Goal: Feedback & Contribution: Contribute content

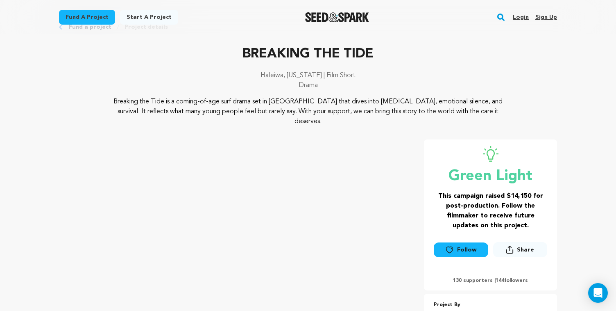
scroll to position [29, 0]
click at [525, 18] on link "Login" at bounding box center [521, 17] width 16 height 13
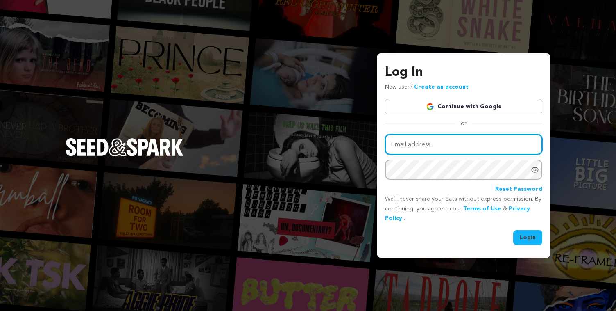
type input "york.katrin@gmail.com"
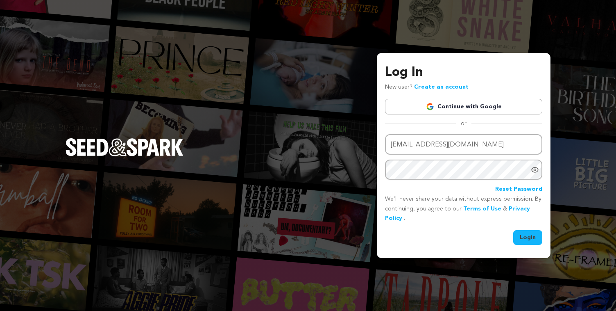
click at [525, 234] on button "Login" at bounding box center [527, 237] width 29 height 15
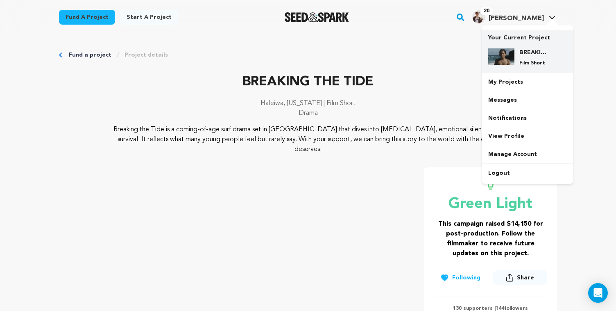
click at [529, 55] on h4 "BREAKING THE TIDE" at bounding box center [535, 52] width 30 height 8
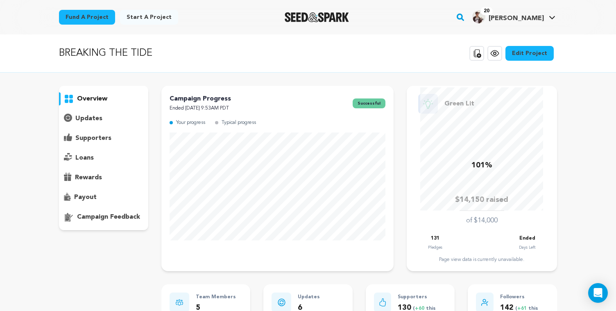
click at [108, 138] on p "supporters" at bounding box center [93, 138] width 36 height 10
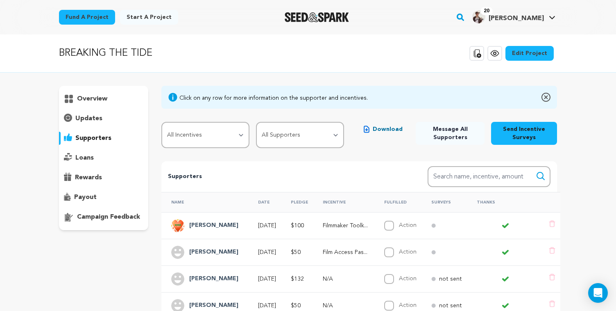
click at [381, 130] on span "Download" at bounding box center [388, 129] width 30 height 8
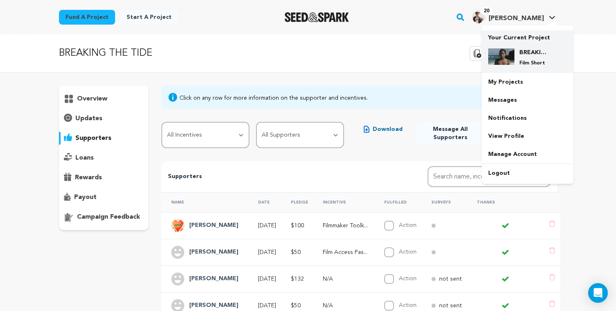
click at [522, 52] on h4 "BREAKING THE TIDE" at bounding box center [535, 52] width 30 height 8
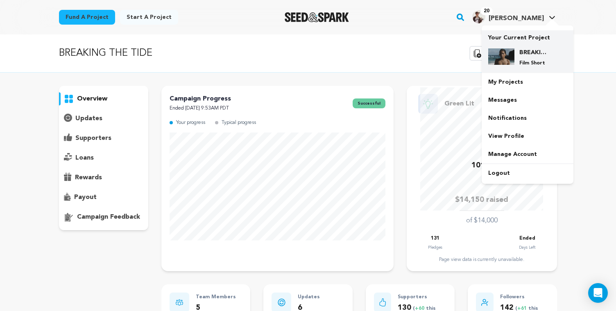
click at [512, 48] on img at bounding box center [501, 56] width 26 height 16
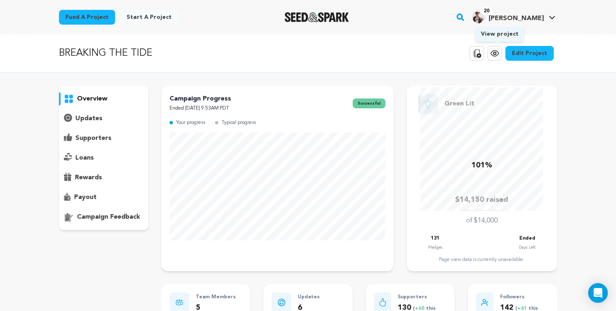
click at [502, 52] on link "View project" at bounding box center [495, 53] width 15 height 15
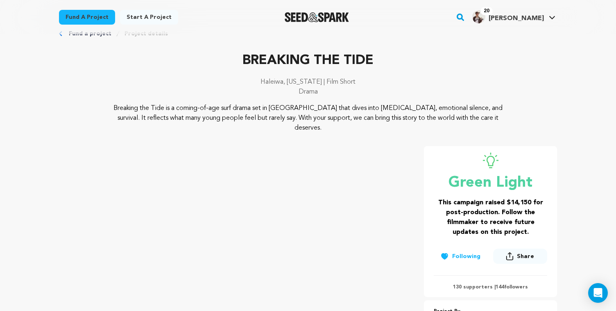
scroll to position [25, 0]
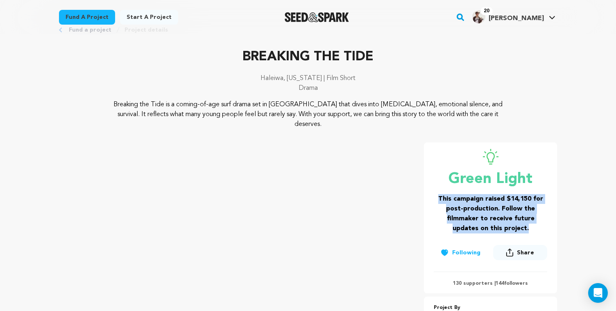
drag, startPoint x: 436, startPoint y: 187, endPoint x: 525, endPoint y: 219, distance: 94.1
click at [525, 219] on h3 "This campaign raised $14,150 for post-production. Follow the filmmaker to recei…" at bounding box center [491, 213] width 114 height 39
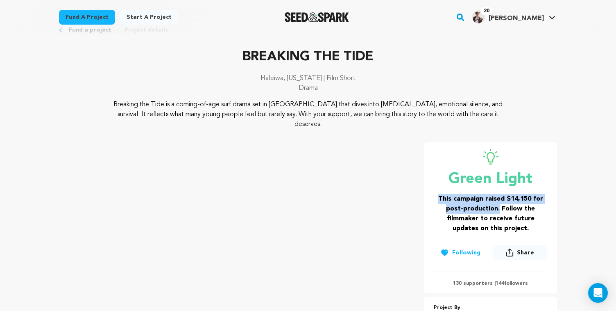
drag, startPoint x: 437, startPoint y: 186, endPoint x: 499, endPoint y: 201, distance: 63.9
click at [499, 201] on h3 "This campaign raised $14,150 for post-production. Follow the filmmaker to recei…" at bounding box center [491, 213] width 114 height 39
copy h3 "This campaign raised $14,150 for post-production."
drag, startPoint x: 456, startPoint y: 273, endPoint x: 493, endPoint y: 273, distance: 37.3
click at [493, 280] on p "130 supporters | 144 followers" at bounding box center [491, 283] width 114 height 7
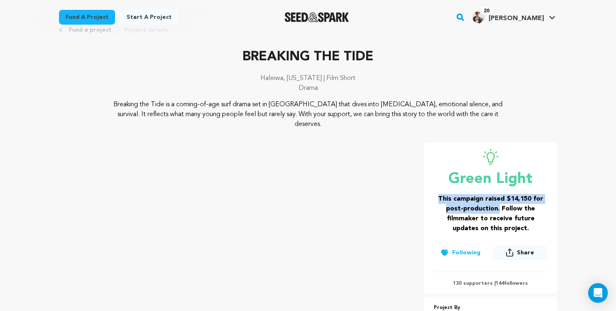
copy p "130 supporters |"
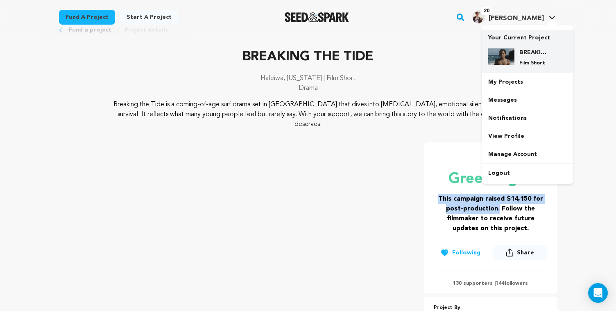
click at [519, 53] on div "BREAKING THE TIDE Film Short" at bounding box center [534, 57] width 39 height 18
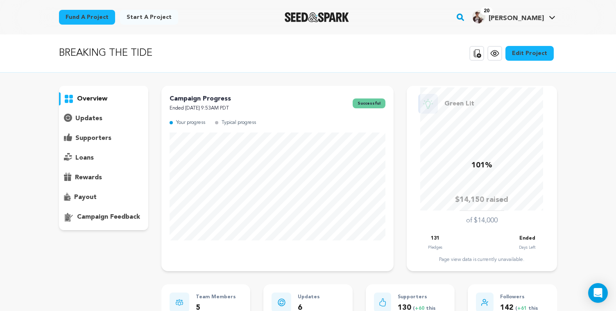
click at [89, 143] on div "supporters" at bounding box center [103, 138] width 89 height 13
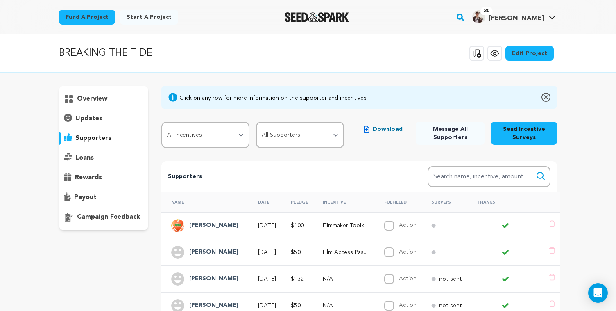
click at [100, 120] on p "updates" at bounding box center [88, 119] width 27 height 10
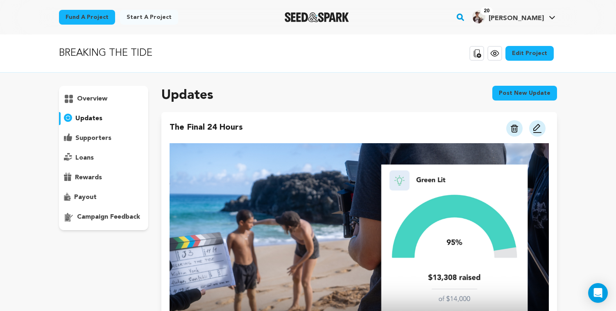
click at [502, 97] on button "Post new update" at bounding box center [525, 93] width 65 height 15
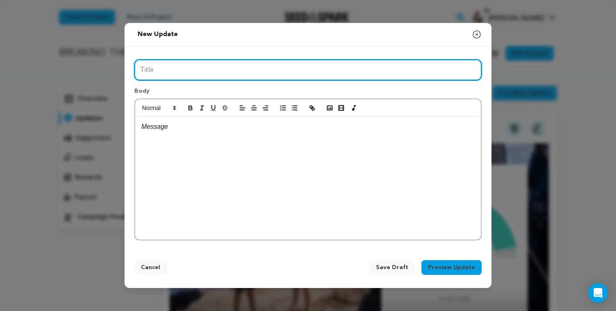
click at [281, 70] on input "Title" at bounding box center [307, 69] width 347 height 21
paste input "We Made It"
type input "We Made It - 101%"
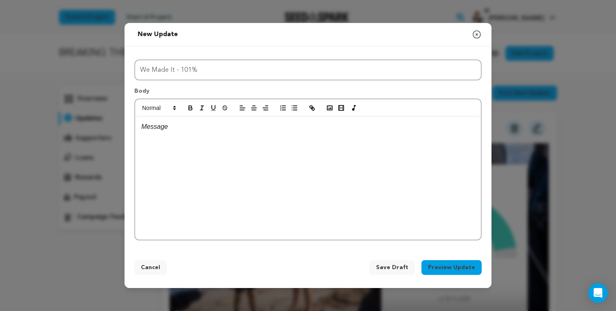
click at [224, 153] on div at bounding box center [308, 177] width 346 height 123
click at [472, 36] on icon "button" at bounding box center [477, 35] width 10 height 10
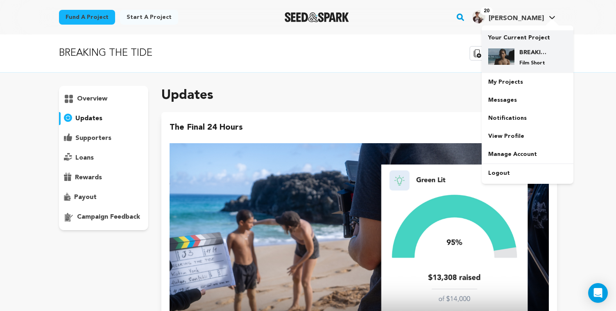
click at [523, 53] on h4 "BREAKING THE TIDE" at bounding box center [535, 52] width 30 height 8
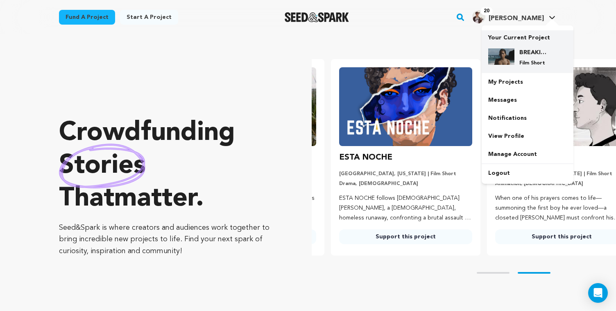
click at [524, 54] on h4 "BREAKING THE TIDE" at bounding box center [535, 52] width 30 height 8
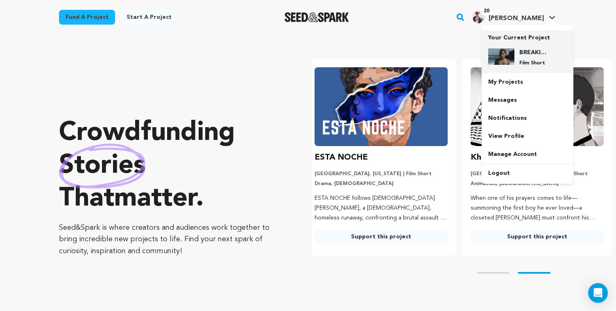
scroll to position [0, 163]
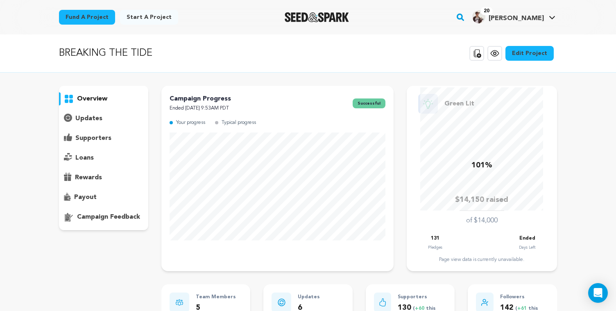
click at [103, 118] on div "updates" at bounding box center [103, 118] width 89 height 13
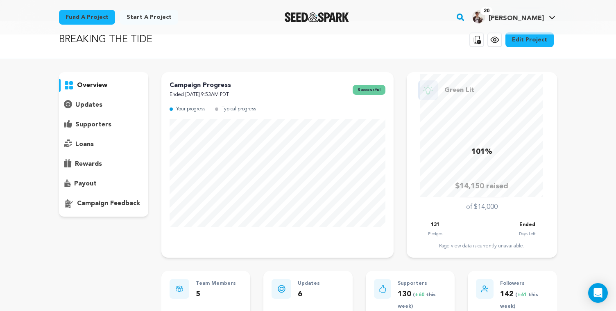
click at [99, 105] on p "updates" at bounding box center [88, 105] width 27 height 10
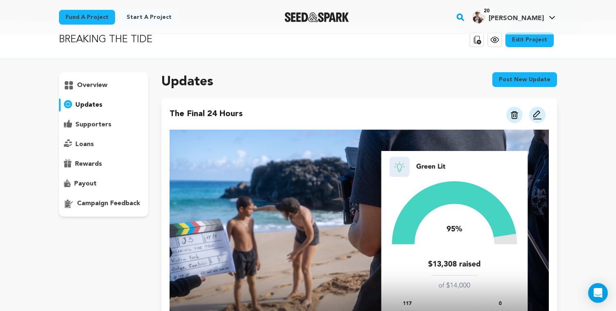
click at [508, 82] on button "Post new update" at bounding box center [525, 79] width 65 height 15
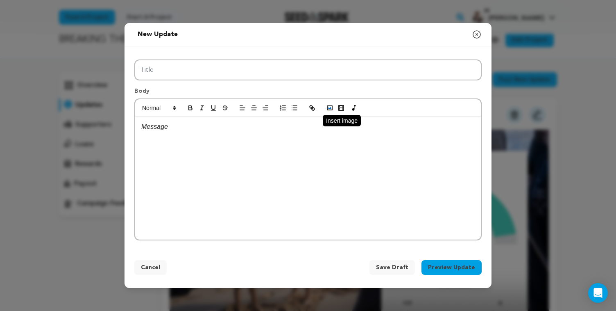
click at [327, 106] on rect "button" at bounding box center [329, 108] width 5 height 4
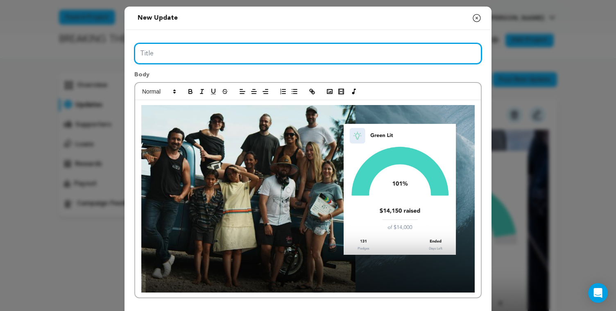
click at [184, 53] on input "Title" at bounding box center [307, 53] width 347 height 21
paste input "We Made It"
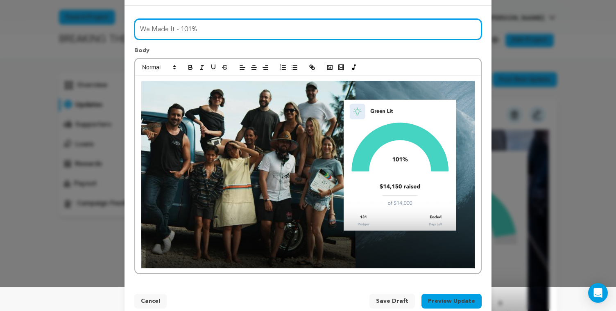
scroll to position [42, 0]
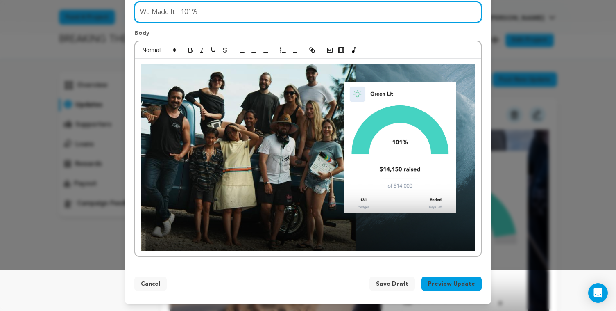
type input "We Made It - 101%"
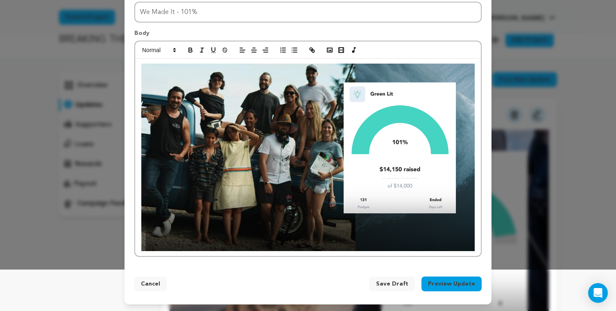
click at [477, 245] on div at bounding box center [308, 158] width 346 height 198
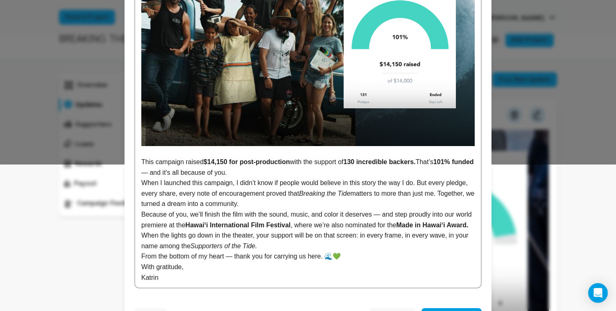
scroll to position [155, 0]
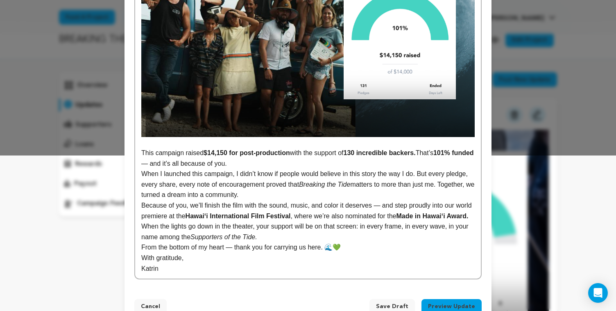
click at [170, 165] on p "This campaign raised $14,150 for post-production with the support of 130 incred…" at bounding box center [308, 158] width 334 height 21
click at [262, 167] on p "This campaign raised $14,150 for post-production with the support of 130 incred…" at bounding box center [308, 158] width 334 height 21
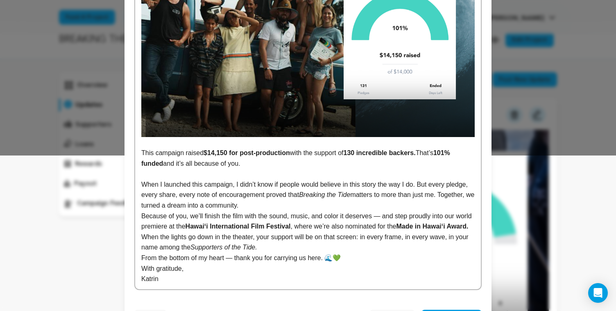
click at [291, 208] on p "When I launched this campaign, I didn’t know if people would believe in this st…" at bounding box center [308, 195] width 334 height 32
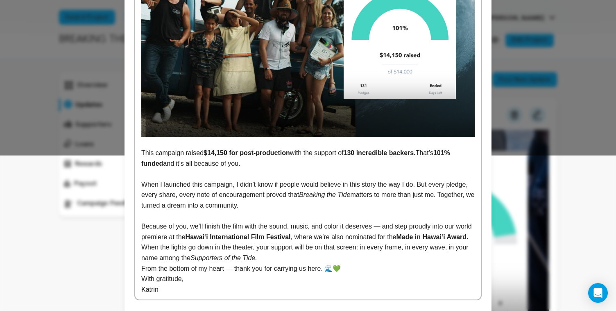
drag, startPoint x: 296, startPoint y: 207, endPoint x: 116, endPoint y: 182, distance: 182.1
click at [116, 182] on div "New update Preview your update Close modal Title We Made It - 101% Body This ca…" at bounding box center [308, 99] width 616 height 509
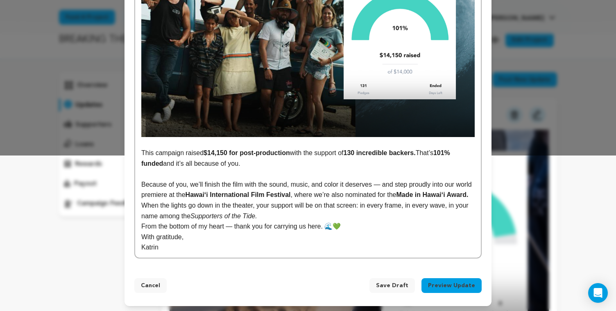
click at [273, 184] on p "Because of you, we’ll finish the film with the sound, music, and color it deser…" at bounding box center [308, 189] width 334 height 21
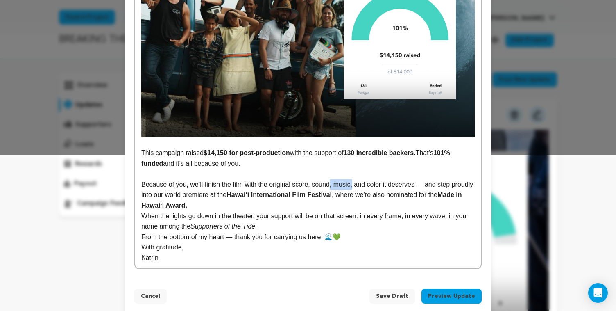
drag, startPoint x: 357, startPoint y: 184, endPoint x: 334, endPoint y: 185, distance: 22.9
click at [334, 185] on p "Because of you, we’ll finish the film with the original score, sound, music, an…" at bounding box center [308, 195] width 334 height 32
click at [405, 185] on p "Because of you, we’ll finish the film with the original score, sound and color …" at bounding box center [308, 195] width 334 height 32
click at [313, 195] on p "Because of you, we’ll finish the film with the original score, sound and color …" at bounding box center [308, 195] width 334 height 32
click at [184, 194] on p "Because of you, we’ll finish the film with the original score, sound and color …" at bounding box center [308, 195] width 334 height 32
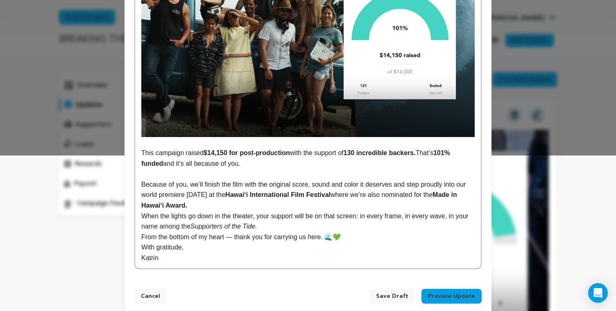
scroll to position [160, 0]
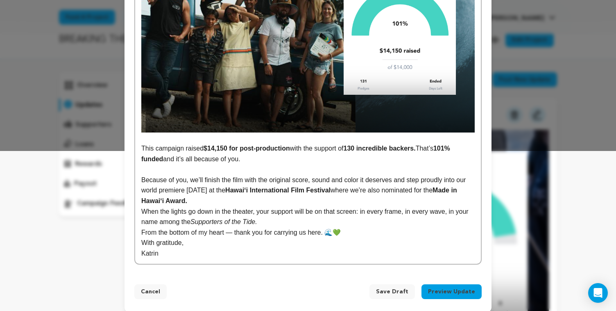
click at [207, 201] on p "Because of you, we’ll finish the film with the original score, sound and color …" at bounding box center [308, 191] width 334 height 32
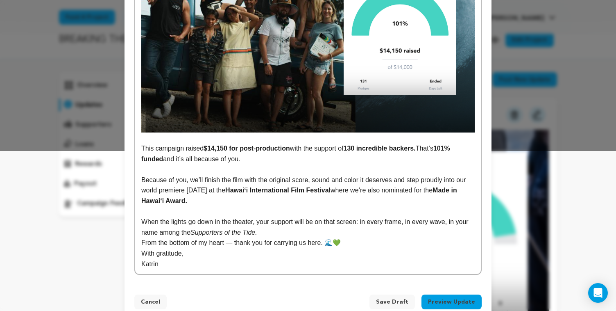
scroll to position [178, 0]
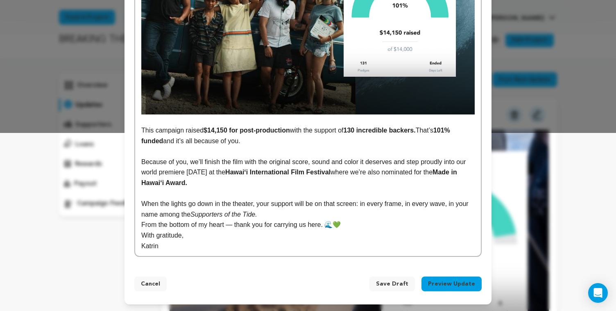
click at [287, 214] on p "When the lights go down in the theater, your support will be on that screen: in…" at bounding box center [308, 208] width 334 height 21
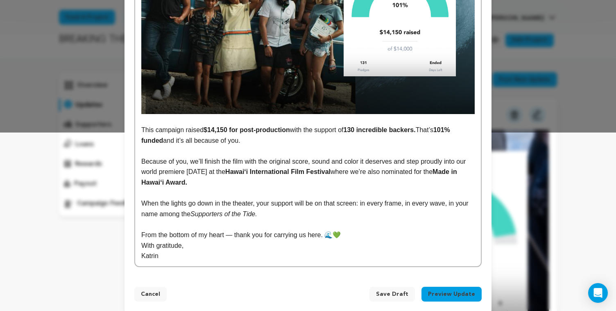
click at [234, 235] on p "From the bottom of my heart — thank you for carrying us here. 🌊💚" at bounding box center [308, 234] width 334 height 11
drag, startPoint x: 332, startPoint y: 237, endPoint x: 357, endPoint y: 237, distance: 25.0
click at [357, 237] on p "From the bottom of my heart.. thank you for carrying us here. 🌊💚" at bounding box center [308, 234] width 334 height 11
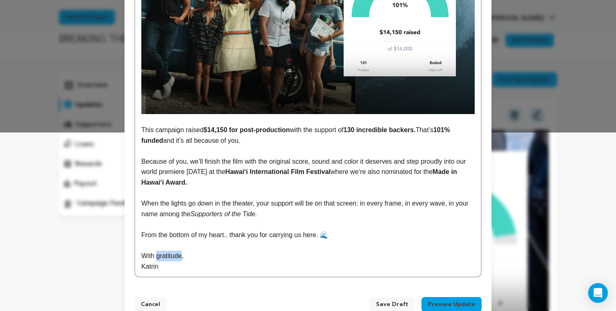
drag, startPoint x: 183, startPoint y: 257, endPoint x: 158, endPoint y: 257, distance: 25.0
click at [158, 257] on p "With gratitude," at bounding box center [308, 255] width 334 height 11
click at [206, 266] on p "Katrin" at bounding box center [308, 266] width 334 height 11
click at [400, 233] on p "From the bottom of my heart.. thank you for carrying us here. 🌊" at bounding box center [308, 234] width 334 height 11
drag, startPoint x: 261, startPoint y: 237, endPoint x: 232, endPoint y: 236, distance: 28.3
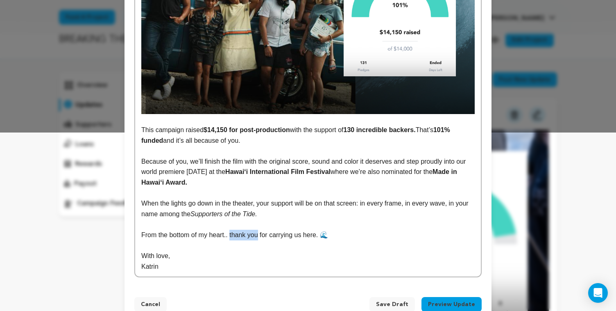
click at [232, 236] on p "From the bottom of my heart.. thank you for carrying us here. 🌊" at bounding box center [308, 234] width 334 height 11
click at [246, 261] on p "Katrin" at bounding box center [308, 266] width 334 height 11
drag, startPoint x: 233, startPoint y: 234, endPoint x: 268, endPoint y: 236, distance: 35.3
click at [268, 236] on p "From the bottom of my heart.. THANK YOU for carrying us here. 🌊" at bounding box center [308, 234] width 334 height 11
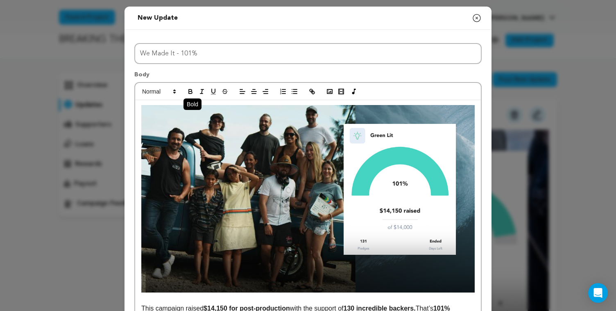
click at [191, 88] on icon "button" at bounding box center [190, 91] width 7 height 7
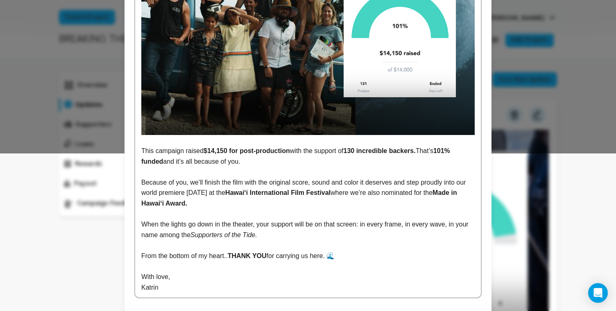
scroll to position [199, 0]
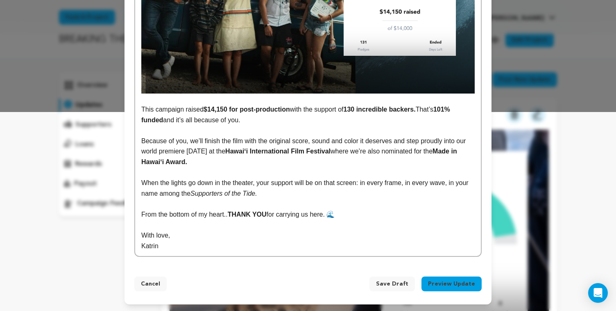
click at [333, 254] on div "This campaign raised $14,150 for post-production with the support of 130 incred…" at bounding box center [308, 78] width 346 height 355
click at [445, 285] on button "Preview Update" at bounding box center [452, 283] width 60 height 15
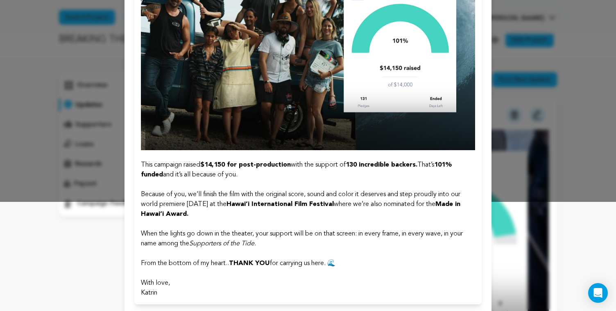
scroll to position [157, 0]
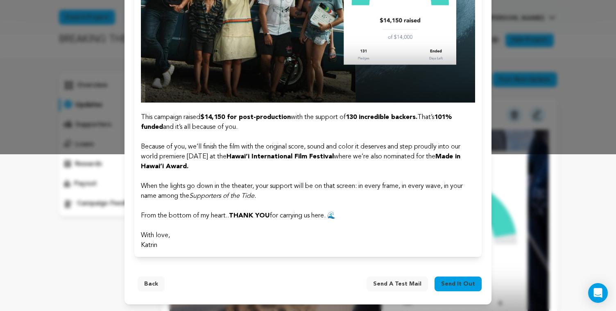
click at [148, 283] on button "Back" at bounding box center [151, 283] width 27 height 15
